Goal: Unclear

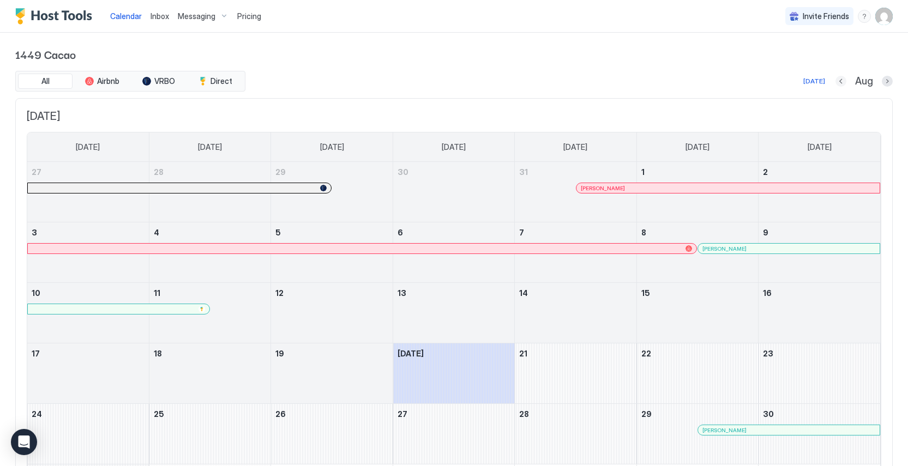
click at [841, 82] on button "Previous month" at bounding box center [840, 81] width 11 height 11
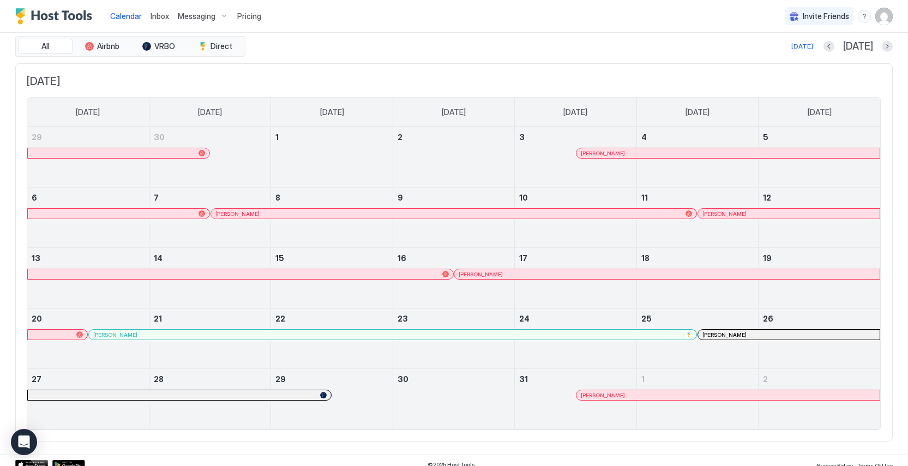
scroll to position [43, 0]
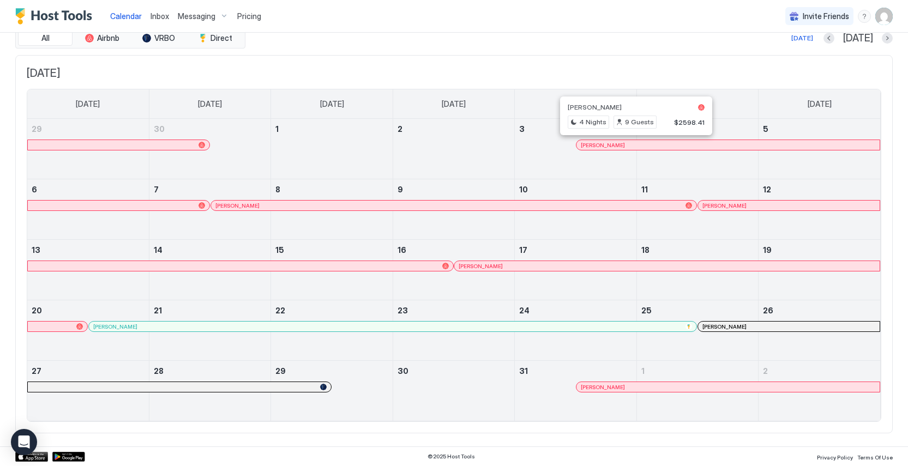
click at [631, 145] on div at bounding box center [631, 145] width 9 height 9
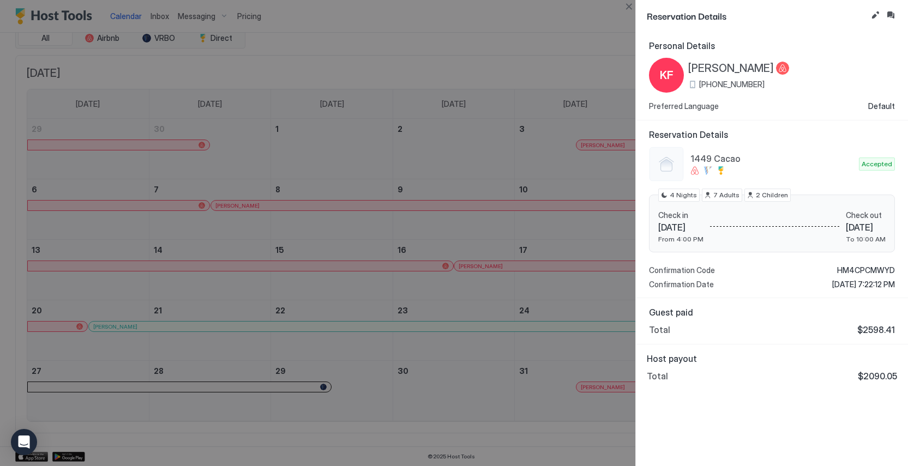
click at [462, 133] on div at bounding box center [454, 233] width 908 height 466
click at [627, 4] on button "Close" at bounding box center [628, 6] width 13 height 13
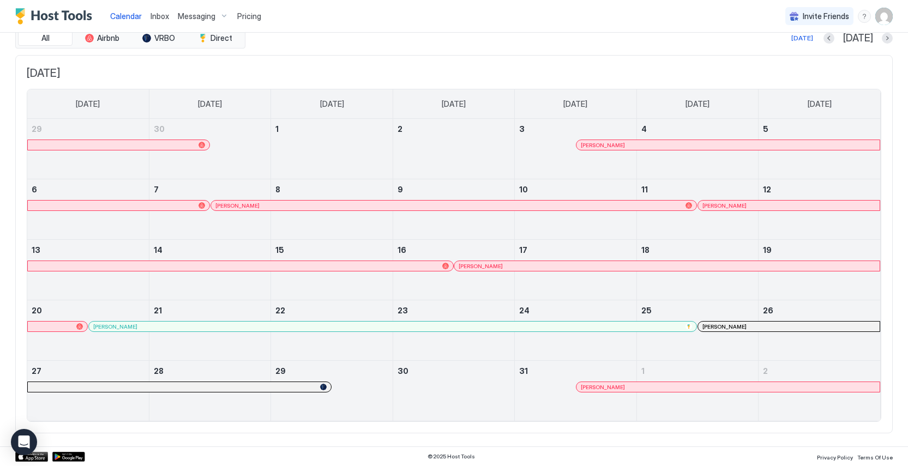
click at [532, 204] on div at bounding box center [532, 205] width 9 height 9
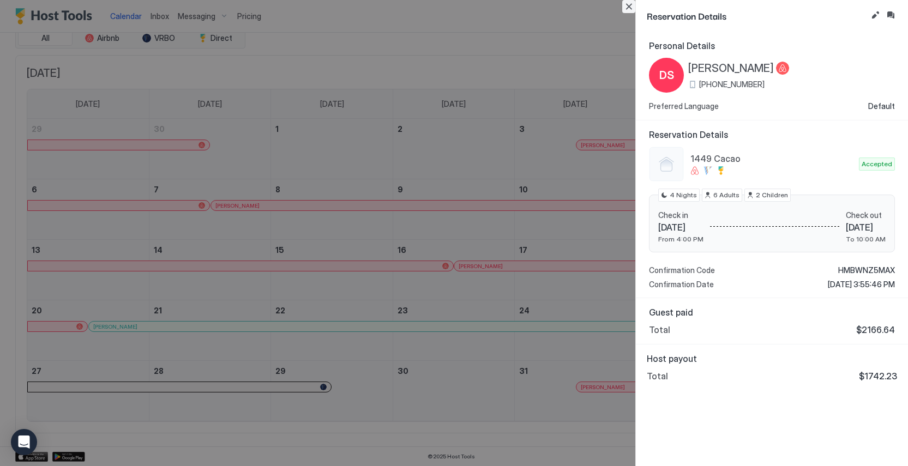
click at [625, 8] on button "Close" at bounding box center [628, 6] width 13 height 13
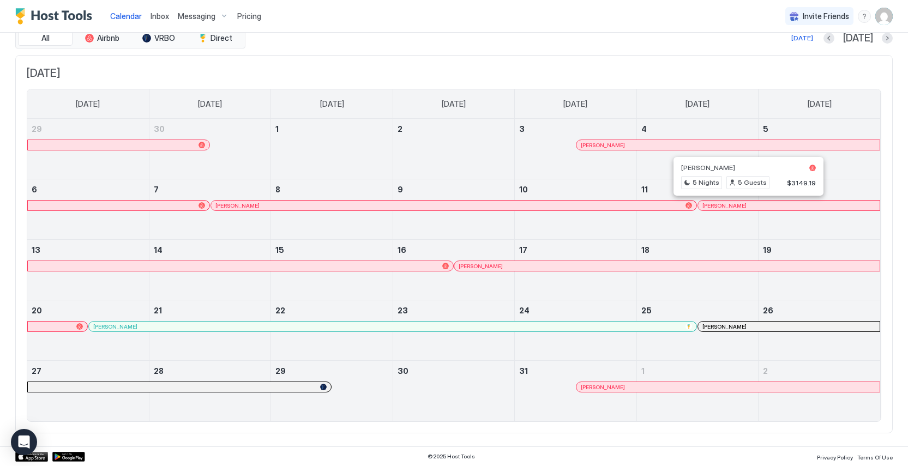
click at [744, 208] on div at bounding box center [743, 205] width 9 height 9
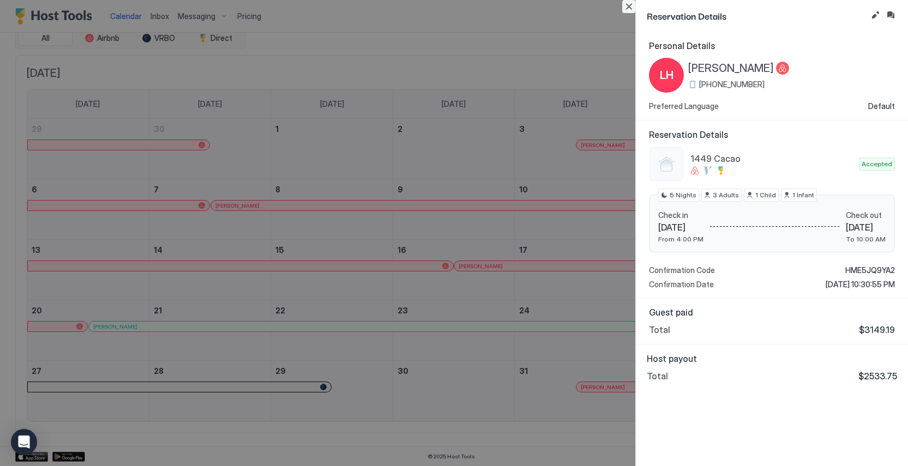
click at [627, 7] on button "Close" at bounding box center [628, 6] width 13 height 13
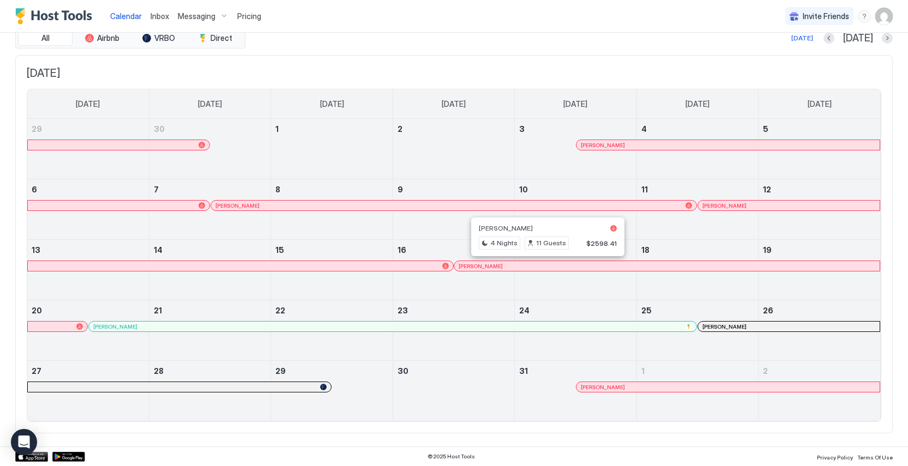
click at [543, 266] on div at bounding box center [543, 266] width 9 height 9
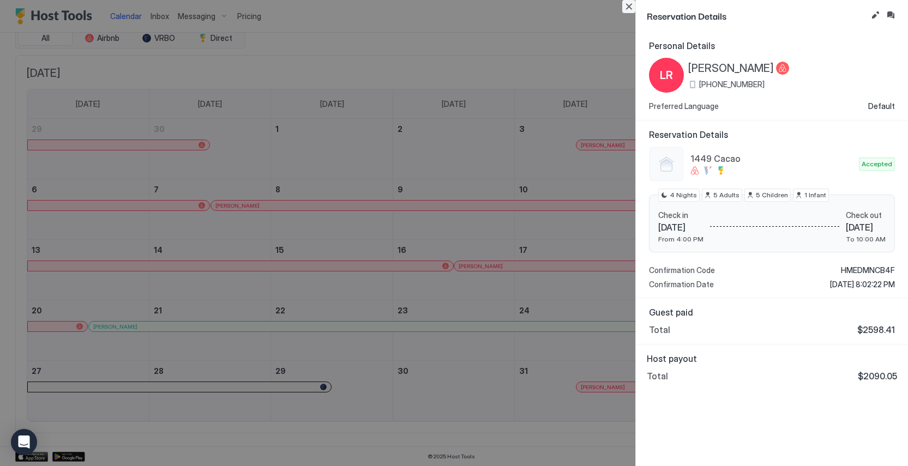
click at [630, 7] on button "Close" at bounding box center [628, 6] width 13 height 13
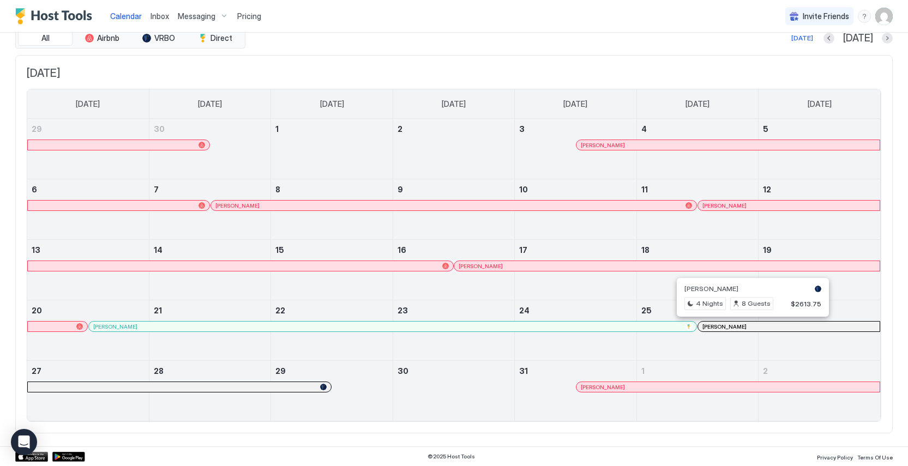
click at [748, 324] on div at bounding box center [748, 326] width 9 height 9
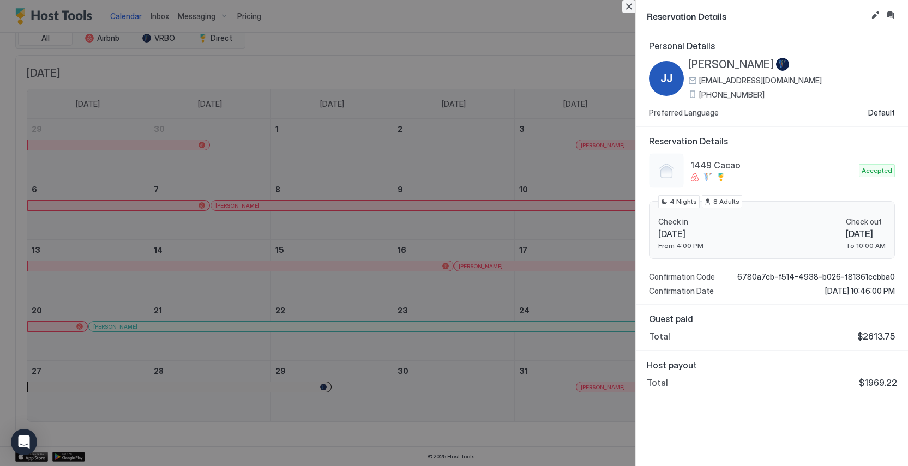
click at [626, 1] on button "Close" at bounding box center [628, 6] width 13 height 13
